Goal: Information Seeking & Learning: Understand process/instructions

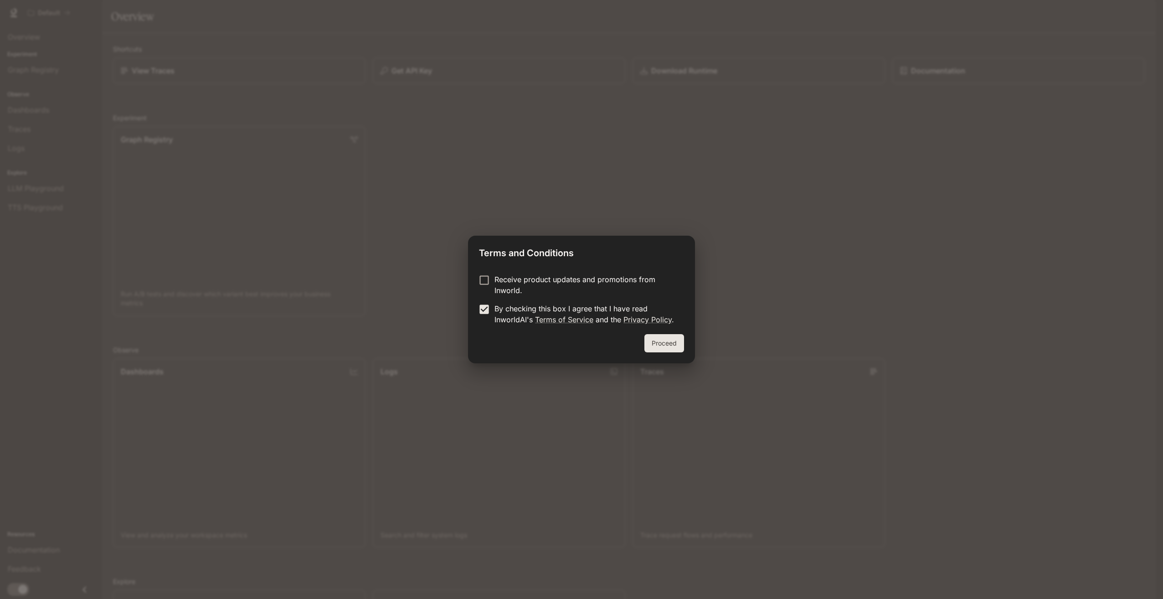
click at [650, 338] on button "Proceed" at bounding box center [665, 343] width 40 height 18
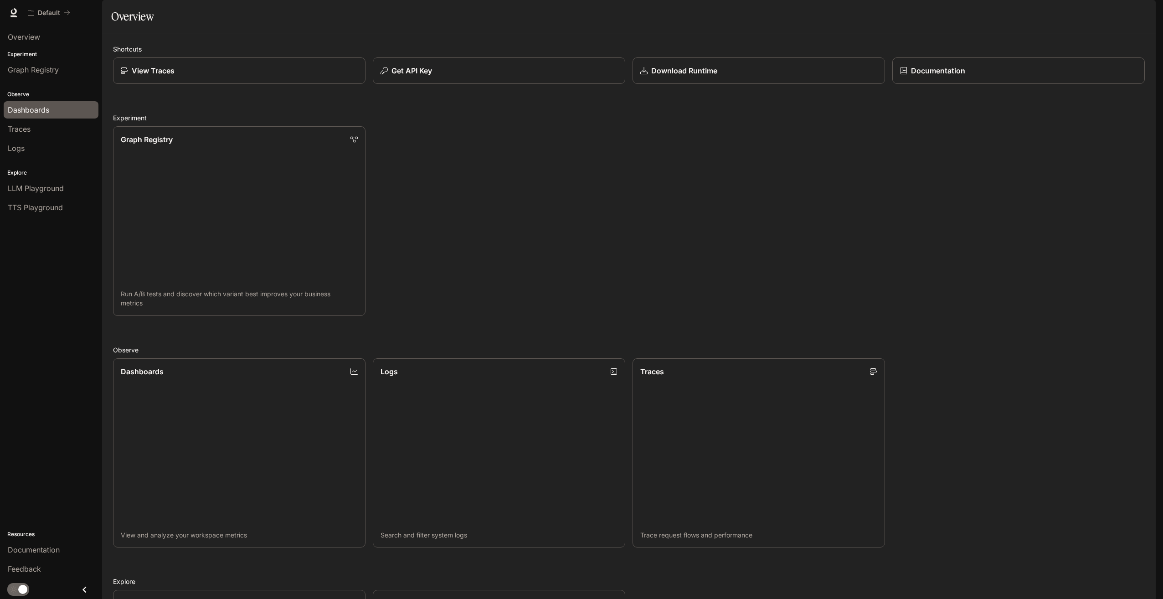
click at [48, 108] on span "Dashboards" at bounding box center [28, 109] width 41 height 11
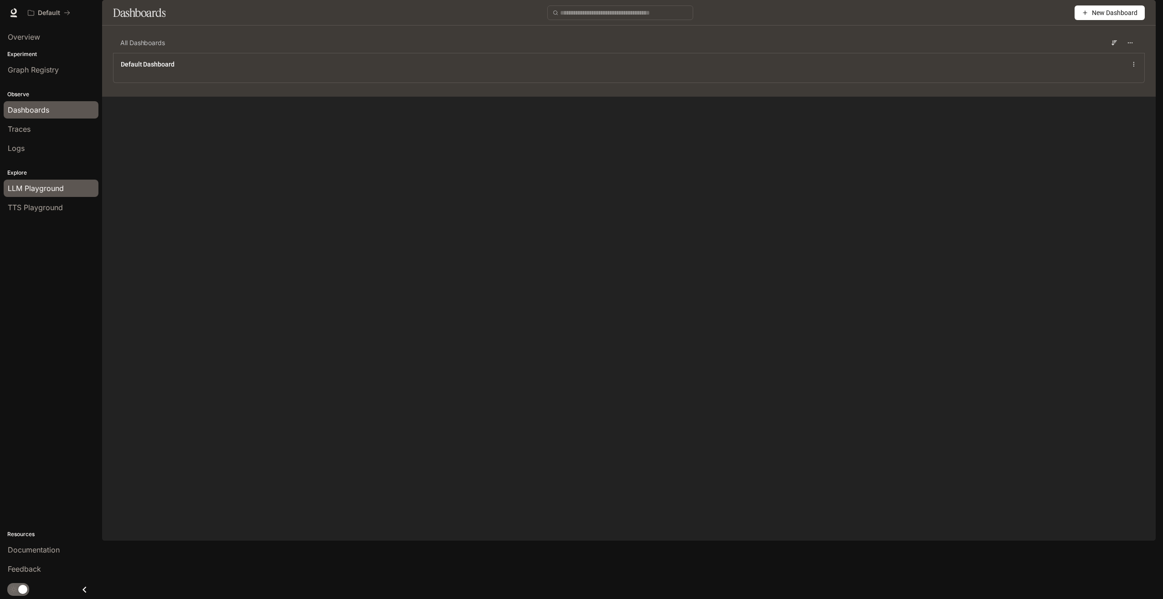
click at [30, 190] on span "LLM Playground" at bounding box center [36, 188] width 56 height 11
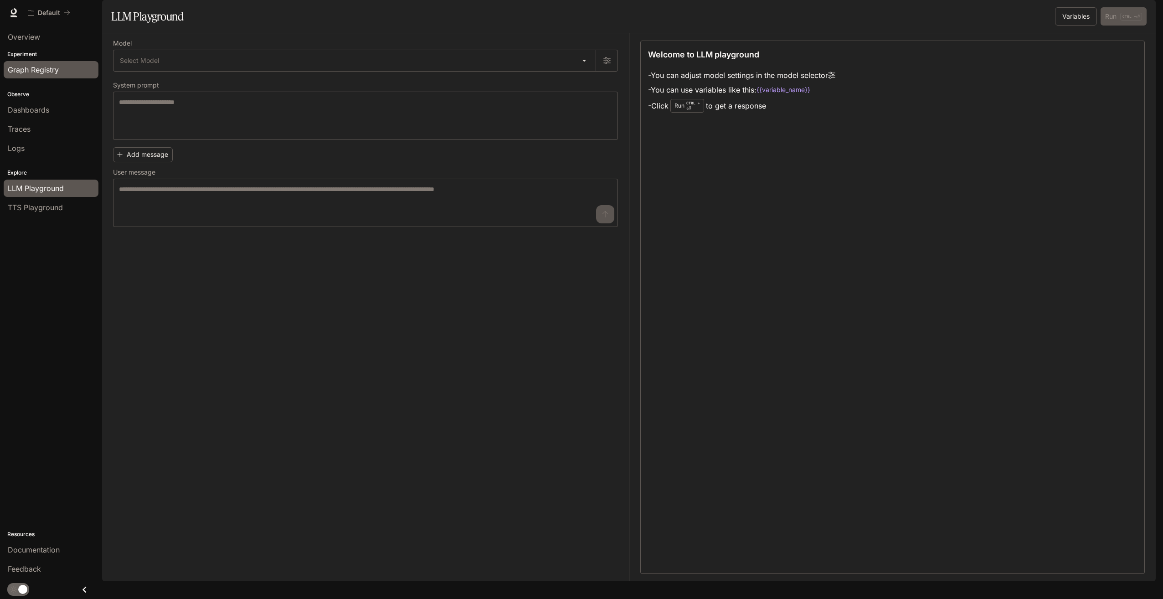
click at [23, 66] on span "Graph Registry" at bounding box center [33, 69] width 51 height 11
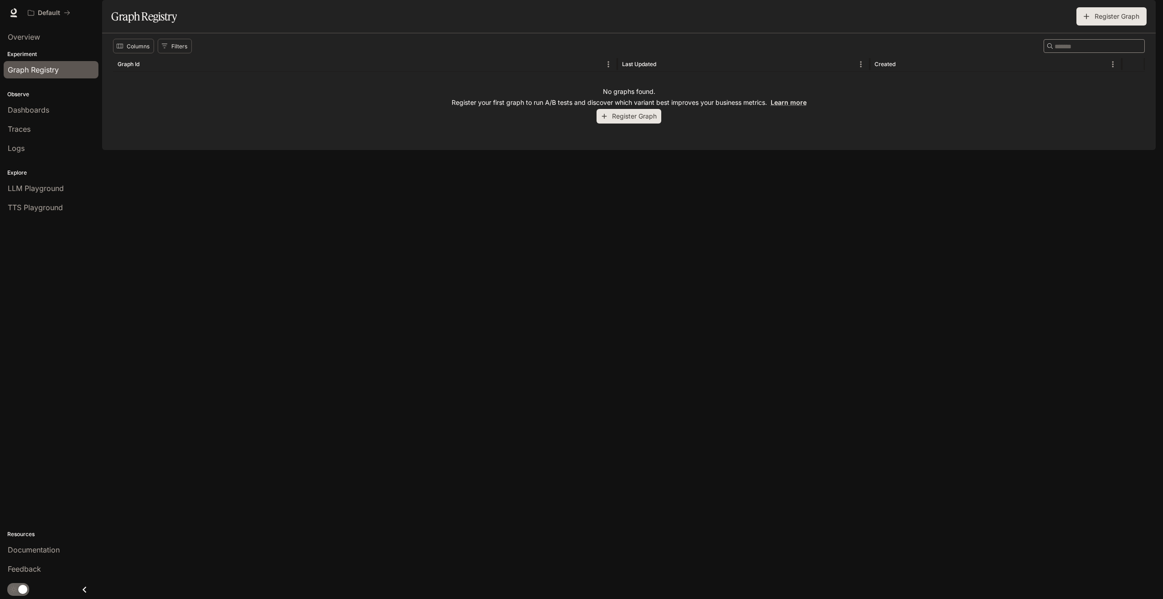
click at [635, 124] on button "Register Graph" at bounding box center [629, 116] width 65 height 15
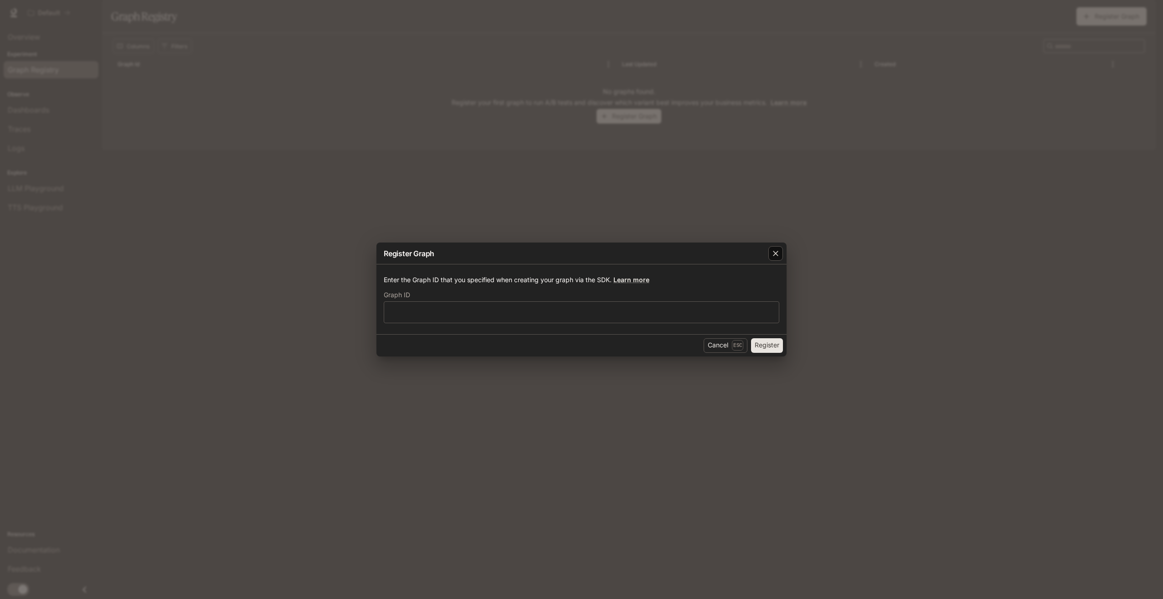
click at [775, 246] on div "button" at bounding box center [776, 253] width 15 height 15
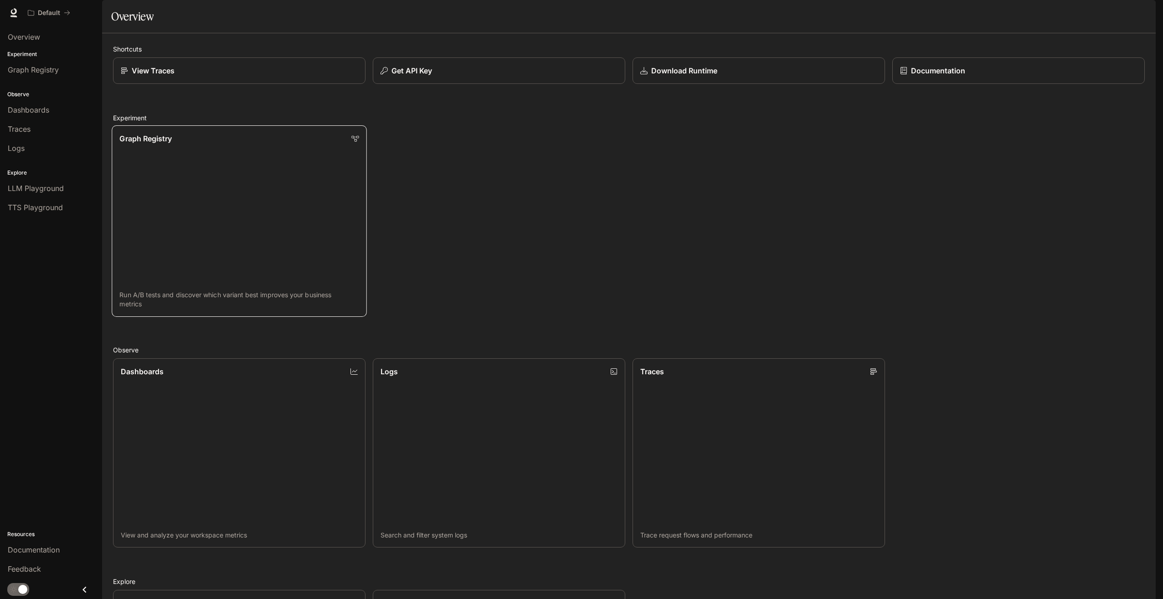
click at [198, 258] on link "Graph Registry Run A/B tests and discover which variant best improves your busi…" at bounding box center [239, 220] width 255 height 191
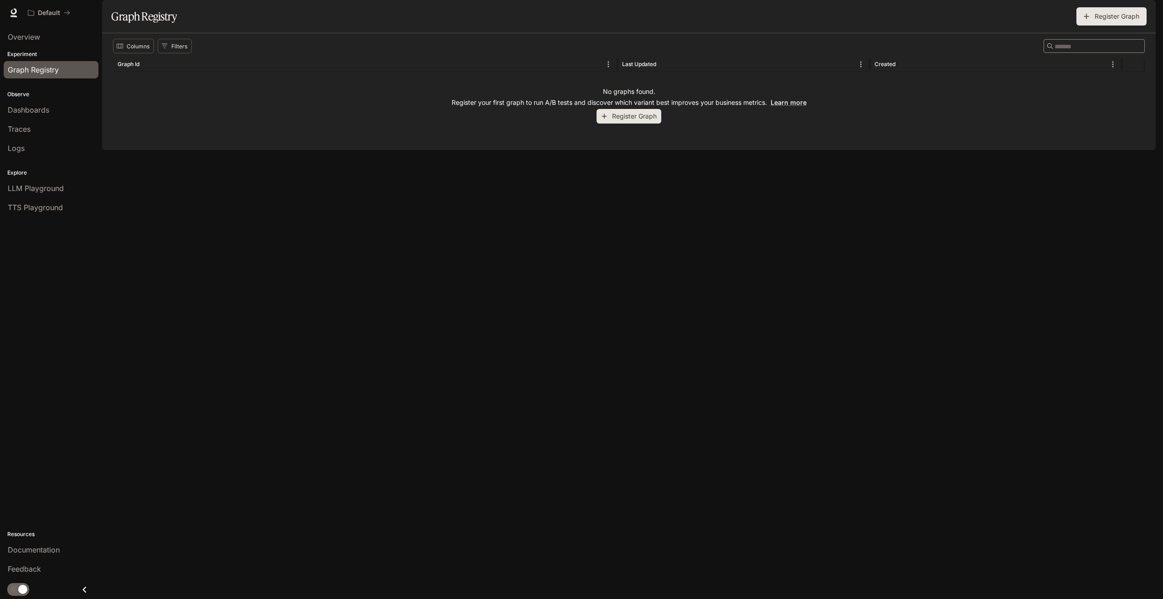
click at [1118, 14] on span "Documentation" at bounding box center [1100, 12] width 45 height 11
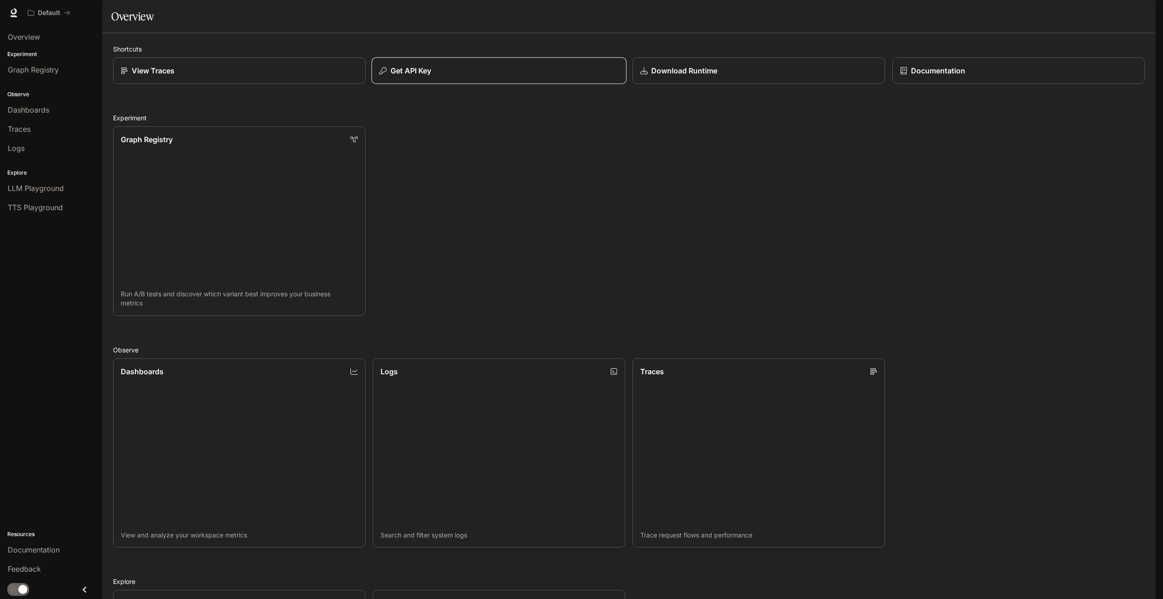
click at [387, 76] on div "Get API Key" at bounding box center [498, 70] width 239 height 11
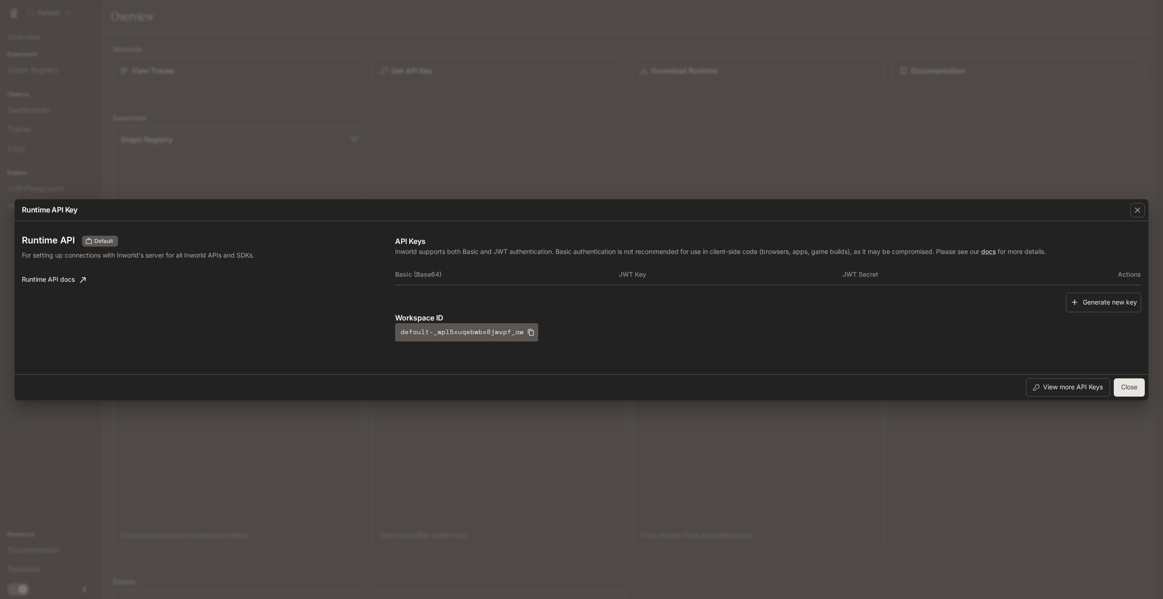
drag, startPoint x: 1140, startPoint y: 211, endPoint x: 1114, endPoint y: 201, distance: 27.3
click at [1140, 211] on icon "button" at bounding box center [1137, 210] width 9 height 9
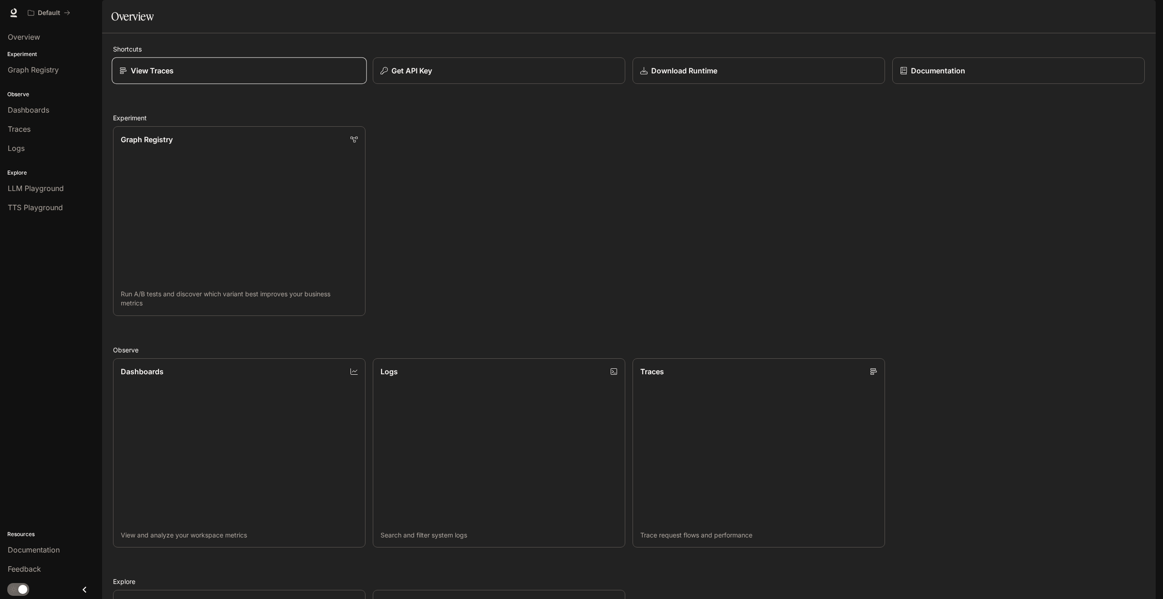
click at [218, 84] on link "View Traces" at bounding box center [239, 70] width 255 height 27
